Goal: Navigation & Orientation: Find specific page/section

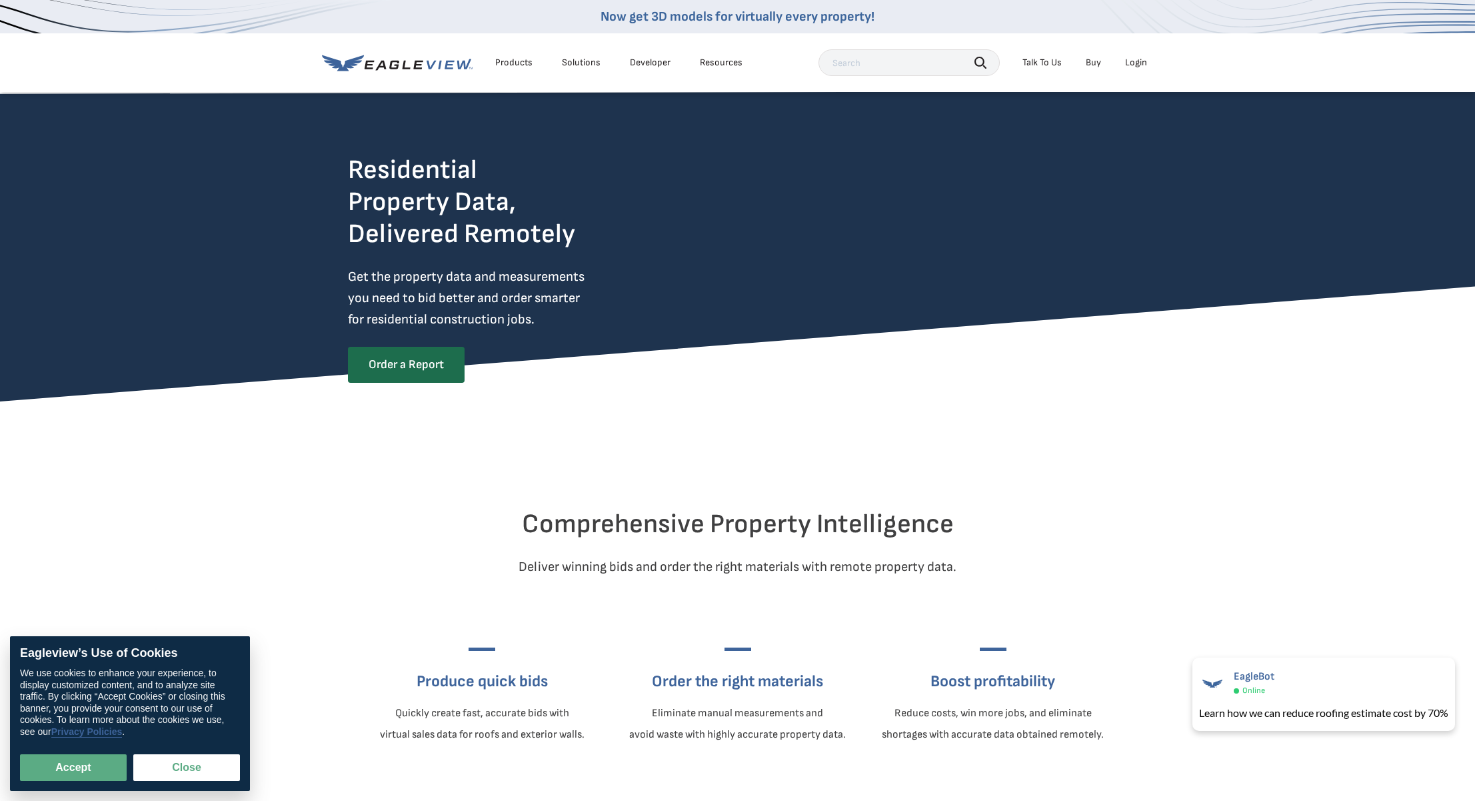
click at [107, 732] on link "Privacy Policies" at bounding box center [86, 731] width 71 height 11
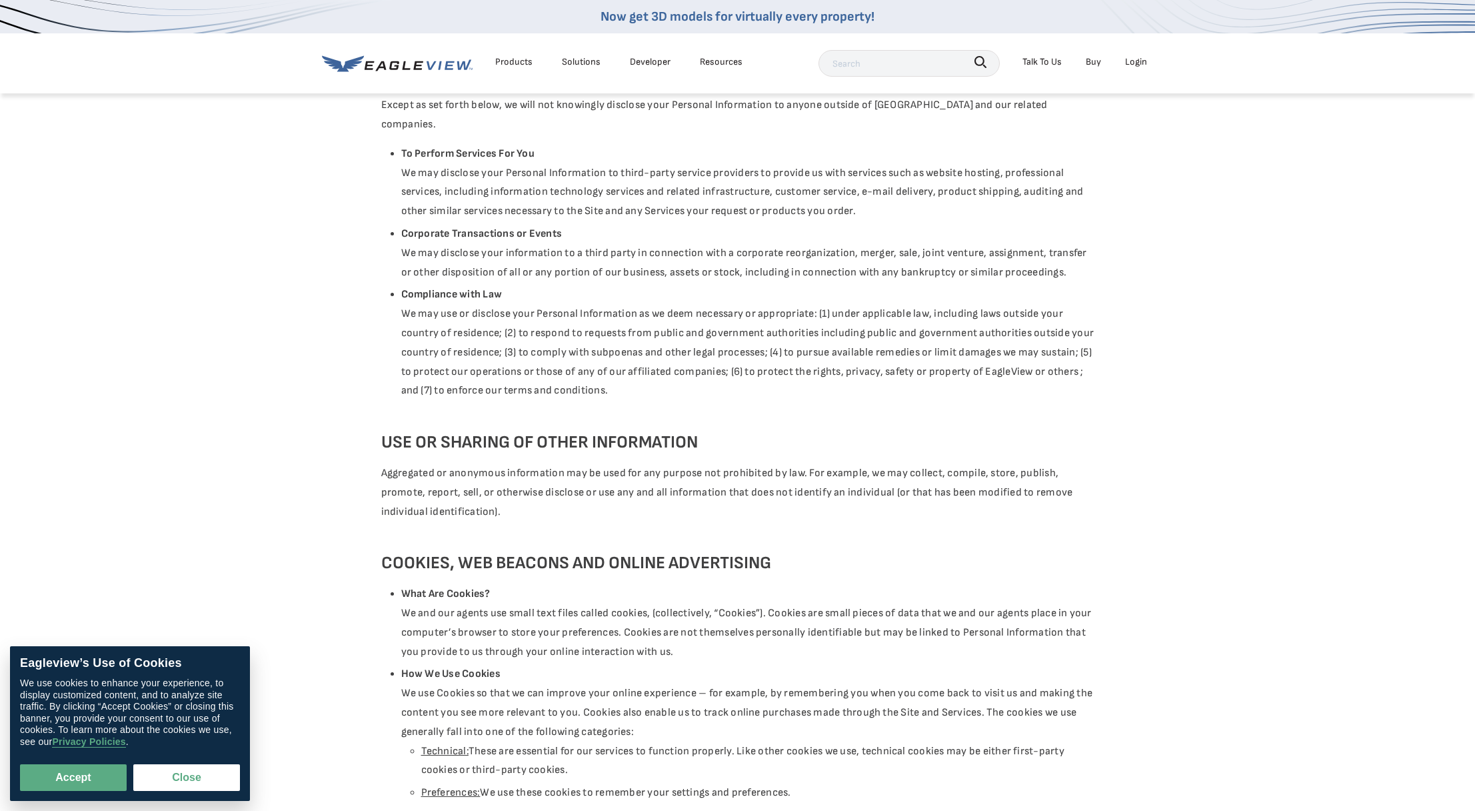
scroll to position [1668, 0]
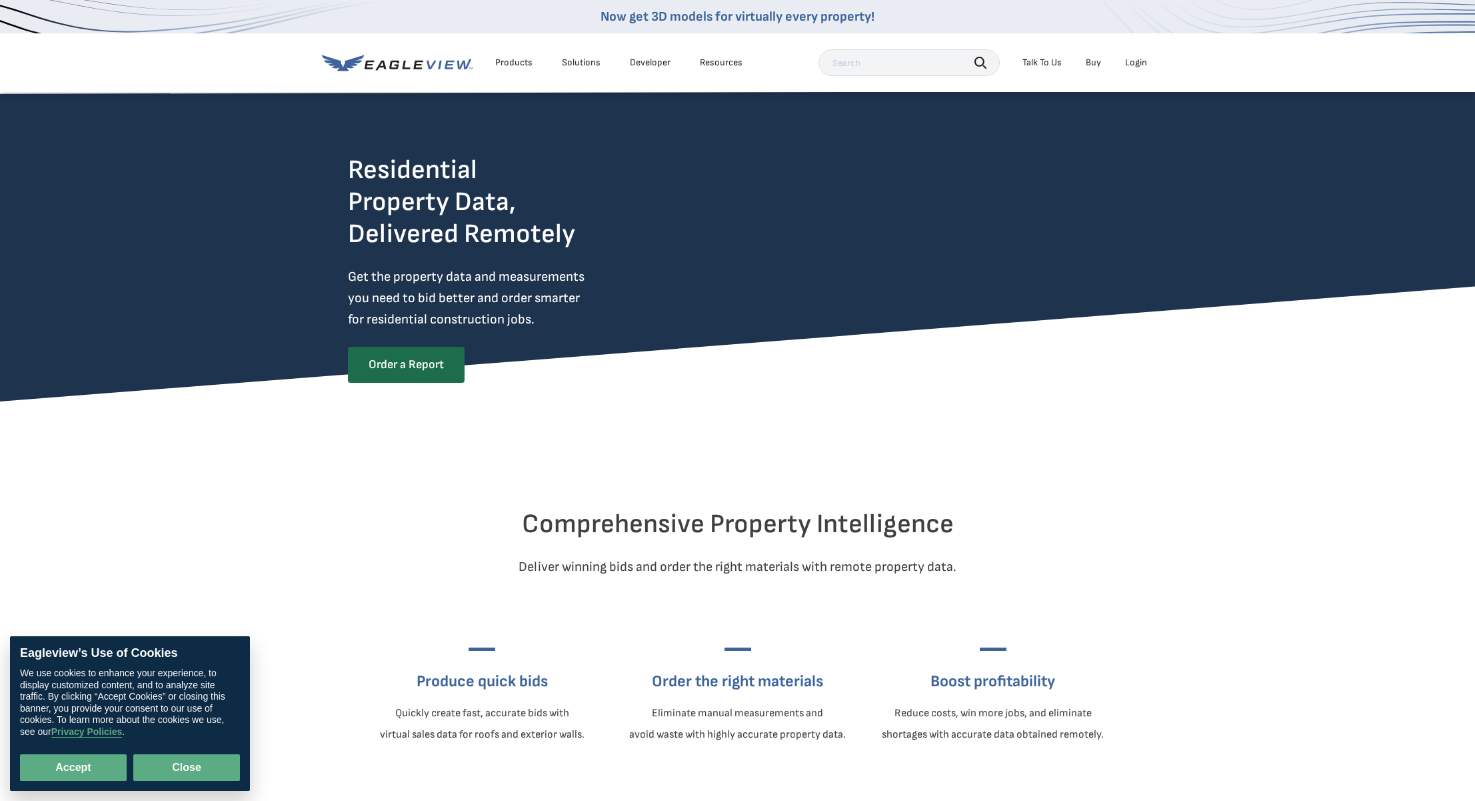
click at [191, 766] on button "Close" at bounding box center [186, 767] width 107 height 27
